Goal: Check status: Check status

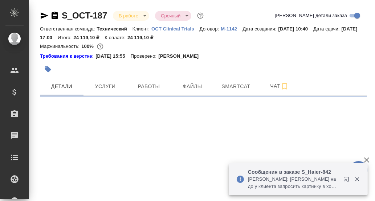
select select "RU"
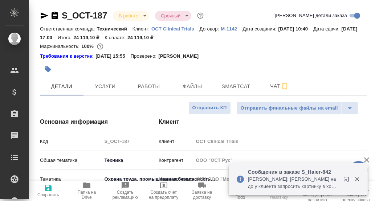
type textarea "x"
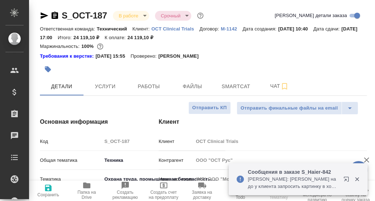
type textarea "x"
type input "[PERSON_NAME]"
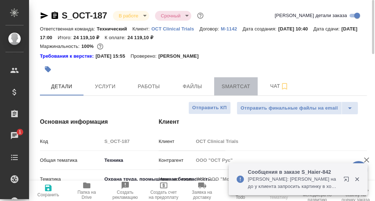
click at [237, 86] on span "Smartcat" at bounding box center [235, 86] width 35 height 9
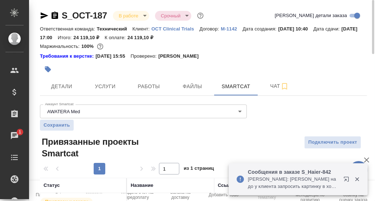
scroll to position [41, 0]
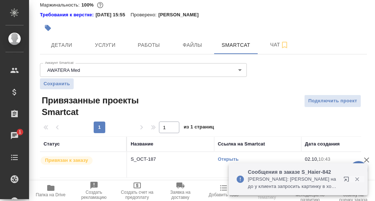
click at [356, 179] on icon "button" at bounding box center [357, 179] width 4 height 4
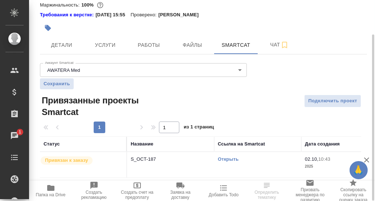
click at [231, 159] on link "Открыть" at bounding box center [228, 158] width 21 height 5
